Goal: Transaction & Acquisition: Book appointment/travel/reservation

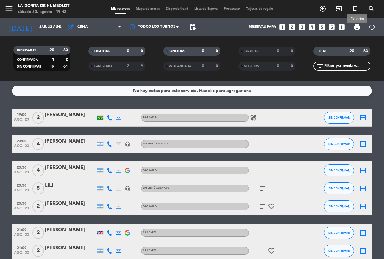
click at [357, 28] on span "print" at bounding box center [356, 26] width 7 height 7
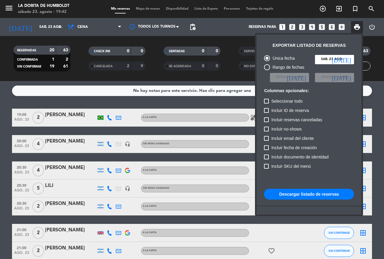
click at [315, 194] on button "Descargar listado de reservas" at bounding box center [309, 194] width 90 height 11
click at [235, 55] on div at bounding box center [192, 129] width 384 height 259
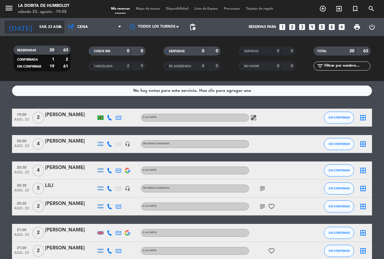
click at [55, 25] on input "sáb. 23 ago." at bounding box center [60, 27] width 48 height 10
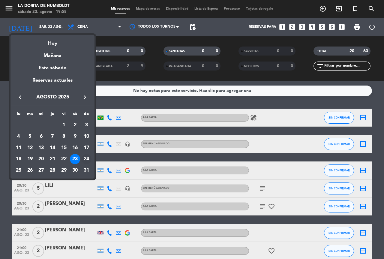
click at [88, 157] on div "24" at bounding box center [86, 159] width 10 height 10
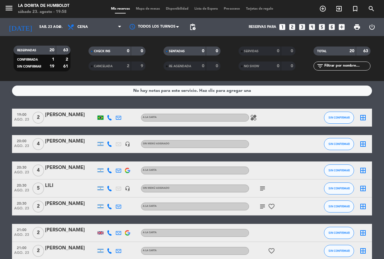
type input "dom. 24 ago."
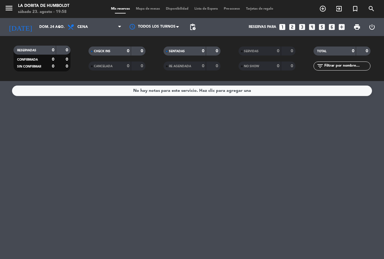
click at [330, 26] on icon "looks_6" at bounding box center [332, 27] width 8 height 8
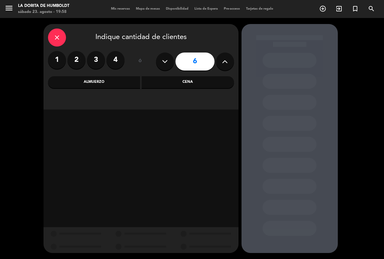
click at [121, 85] on div "Almuerzo" at bounding box center [94, 82] width 92 height 12
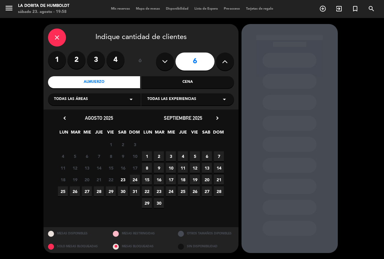
click at [135, 181] on span "24" at bounding box center [135, 180] width 10 height 10
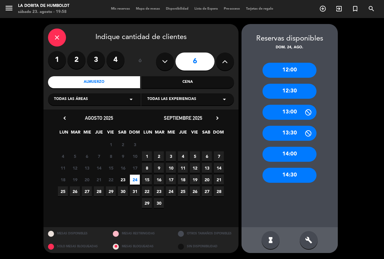
click at [226, 64] on icon at bounding box center [225, 61] width 6 height 9
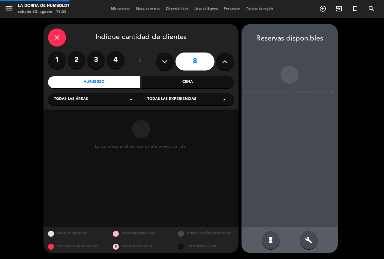
click at [226, 64] on icon at bounding box center [225, 61] width 6 height 9
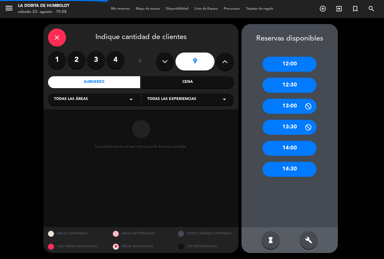
click at [226, 64] on icon at bounding box center [225, 61] width 6 height 9
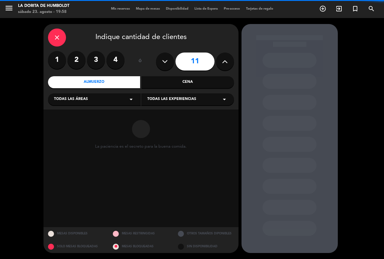
click at [226, 64] on icon at bounding box center [225, 61] width 6 height 9
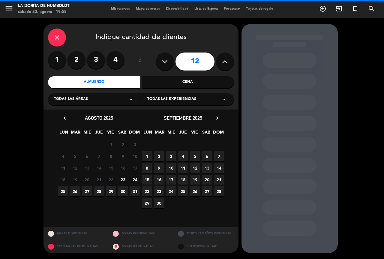
click at [226, 64] on icon at bounding box center [225, 61] width 6 height 9
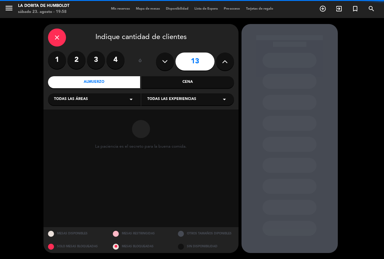
click at [226, 64] on icon at bounding box center [225, 61] width 6 height 9
type input "14"
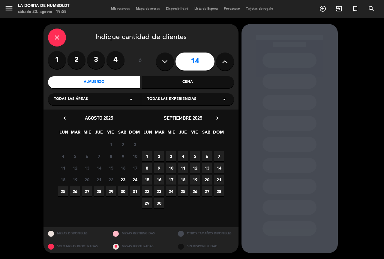
click at [133, 179] on span "24" at bounding box center [135, 180] width 10 height 10
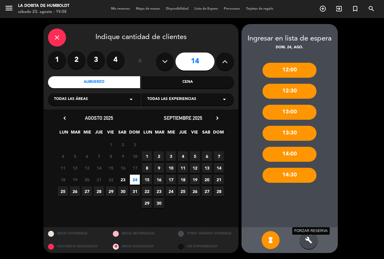
click at [307, 240] on icon "build" at bounding box center [308, 239] width 7 height 7
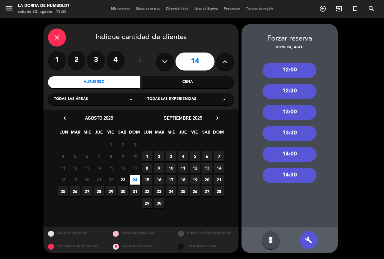
click at [296, 114] on div "13:00" at bounding box center [289, 112] width 54 height 15
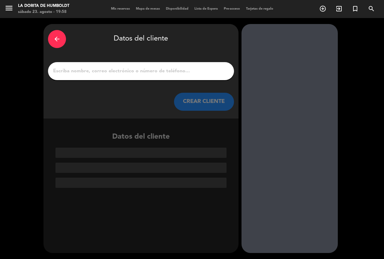
click at [82, 70] on input "1" at bounding box center [140, 71] width 177 height 8
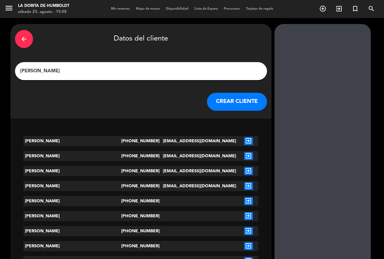
type input "[PERSON_NAME]"
click at [207, 101] on button "CREAR CLIENTE" at bounding box center [237, 102] width 60 height 18
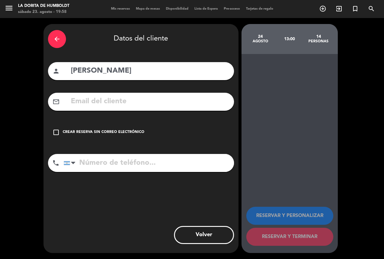
click at [55, 136] on div "check_box_outline_blank Crear reserva sin correo electrónico" at bounding box center [141, 132] width 186 height 18
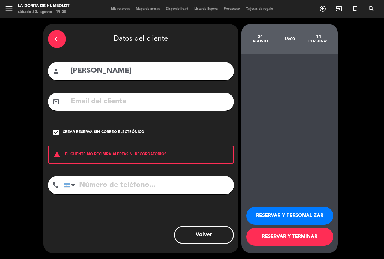
click at [94, 190] on input "tel" at bounding box center [149, 185] width 170 height 18
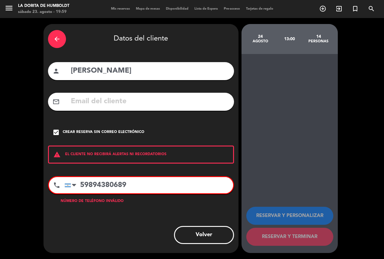
type input "59894380689"
click at [219, 234] on button "Volver" at bounding box center [204, 235] width 60 height 18
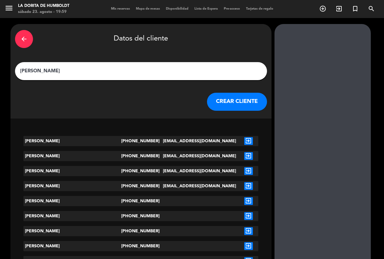
click at [207, 103] on button "CREAR CLIENTE" at bounding box center [237, 102] width 60 height 18
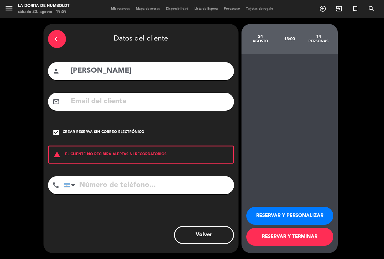
click at [271, 237] on button "RESERVAR Y TERMINAR" at bounding box center [289, 237] width 87 height 18
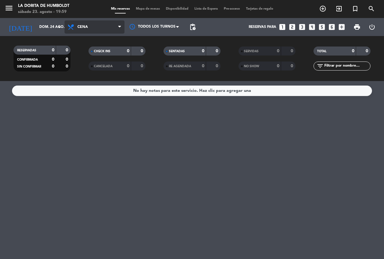
click at [117, 28] on span "Cena" at bounding box center [94, 26] width 60 height 13
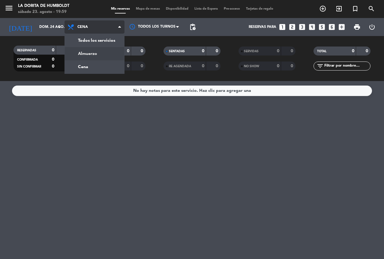
click at [109, 53] on div "menu La [PERSON_NAME] de Humboldt sábado 23. agosto - 19:59 Mis reservas Mapa d…" at bounding box center [192, 40] width 384 height 81
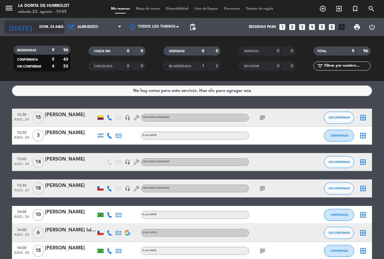
click at [56, 31] on input "dom. 24 ago." at bounding box center [60, 27] width 48 height 10
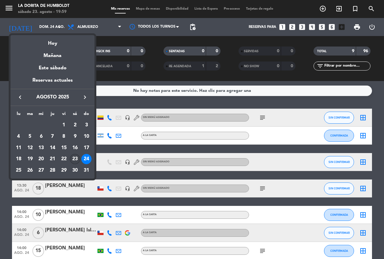
click at [74, 157] on div "23" at bounding box center [75, 159] width 10 height 10
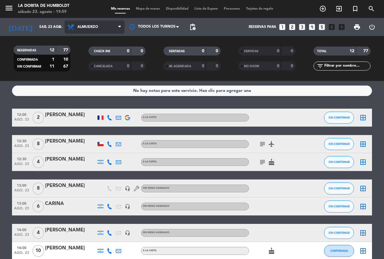
click at [117, 28] on span "Almuerzo" at bounding box center [94, 26] width 60 height 13
click at [105, 63] on div "menu La [PERSON_NAME] de Humboldt sábado 23. agosto - 19:59 Mis reservas Mapa d…" at bounding box center [192, 40] width 384 height 81
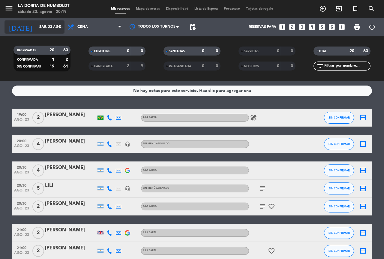
click at [53, 27] on input "sáb. 23 ago." at bounding box center [60, 27] width 48 height 10
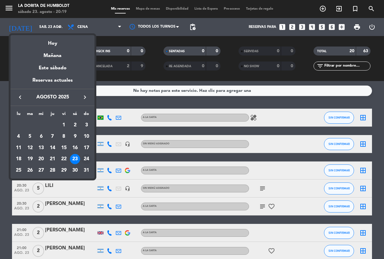
click at [87, 157] on div "24" at bounding box center [86, 159] width 10 height 10
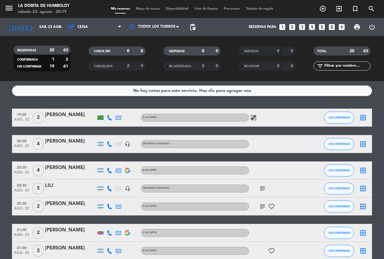
type input "dom. 24 ago."
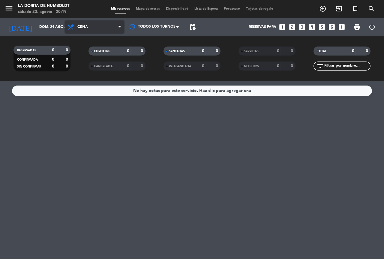
click at [117, 28] on span "Cena" at bounding box center [94, 26] width 60 height 13
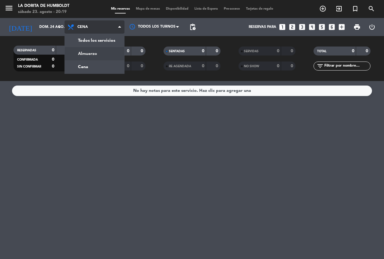
click at [108, 52] on div "menu La [PERSON_NAME] de Humboldt sábado 23. agosto - 20:19 Mis reservas Mapa d…" at bounding box center [192, 40] width 384 height 81
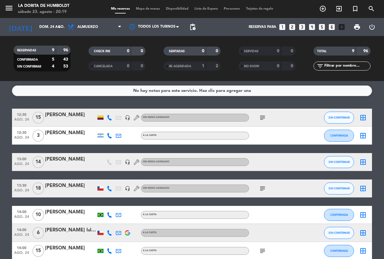
click at [331, 27] on icon "looks_6" at bounding box center [332, 27] width 8 height 8
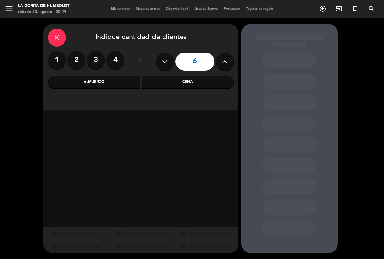
click at [227, 65] on icon at bounding box center [225, 61] width 6 height 9
type input "9"
click at [119, 84] on div "Almuerzo" at bounding box center [94, 82] width 92 height 12
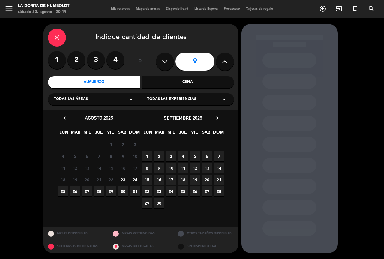
click at [136, 178] on span "24" at bounding box center [135, 180] width 10 height 10
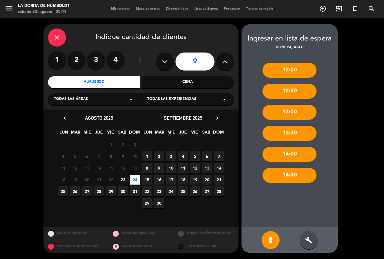
click at [285, 114] on div "13:00" at bounding box center [289, 112] width 54 height 15
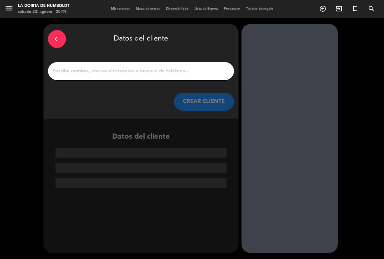
click at [118, 67] on input "1" at bounding box center [140, 71] width 177 height 8
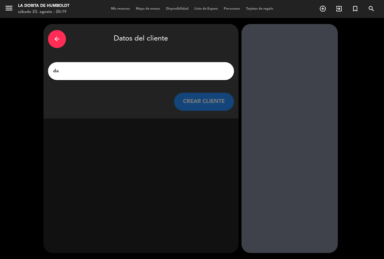
type input "d"
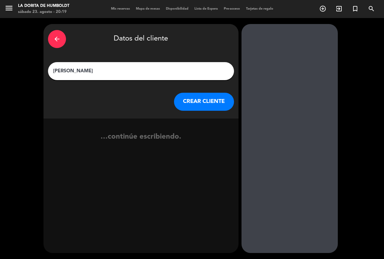
type input "[PERSON_NAME]"
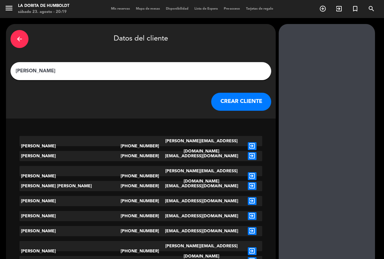
click at [211, 101] on button "CREAR CLIENTE" at bounding box center [241, 102] width 60 height 18
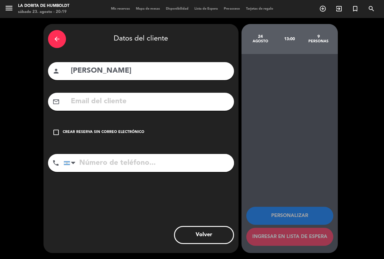
click at [57, 136] on div "check_box_outline_blank Crear reserva sin correo electrónico" at bounding box center [141, 132] width 186 height 18
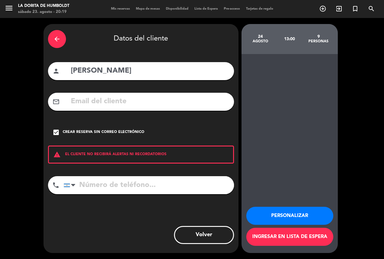
click at [89, 191] on input "tel" at bounding box center [149, 185] width 170 height 18
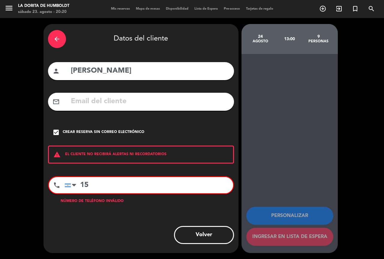
type input "1"
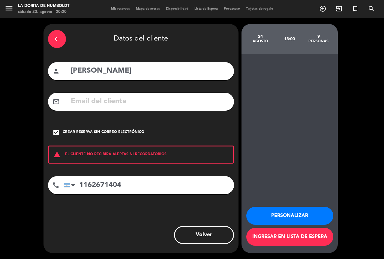
type input "1162671404"
click at [273, 241] on button "Ingresar en lista de espera" at bounding box center [289, 237] width 87 height 18
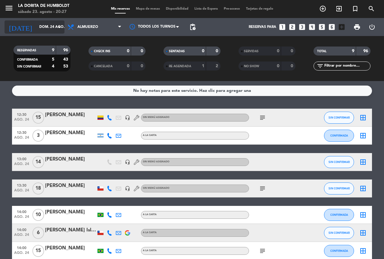
click at [57, 30] on icon "arrow_drop_down" at bounding box center [59, 26] width 7 height 7
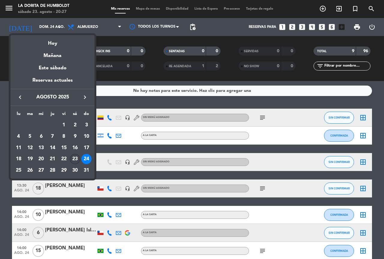
click at [74, 158] on div "23" at bounding box center [75, 159] width 10 height 10
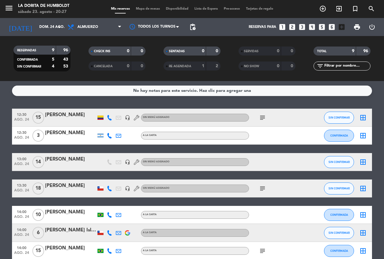
type input "sáb. 23 ago."
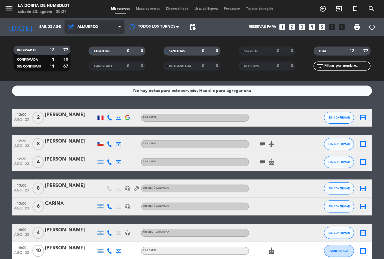
click at [115, 27] on span "Almuerzo" at bounding box center [94, 26] width 60 height 13
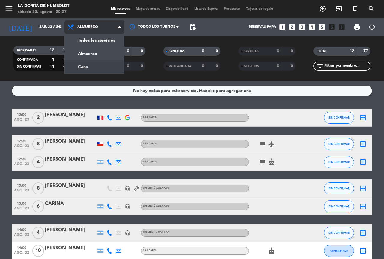
click at [98, 65] on div "menu La [PERSON_NAME] de Humboldt sábado 23. agosto - 20:27 Mis reservas Mapa d…" at bounding box center [192, 40] width 384 height 81
